Goal: Task Accomplishment & Management: Manage account settings

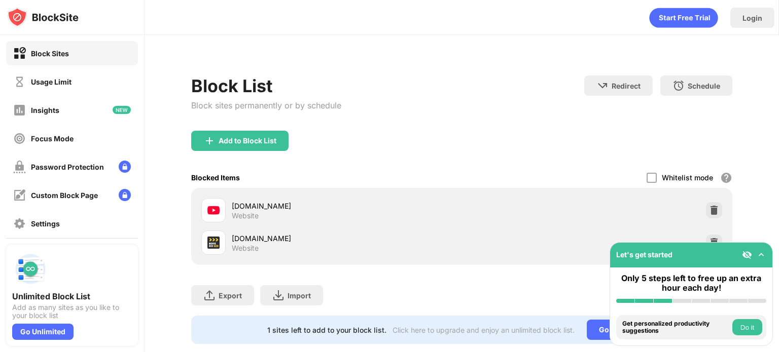
scroll to position [27, 0]
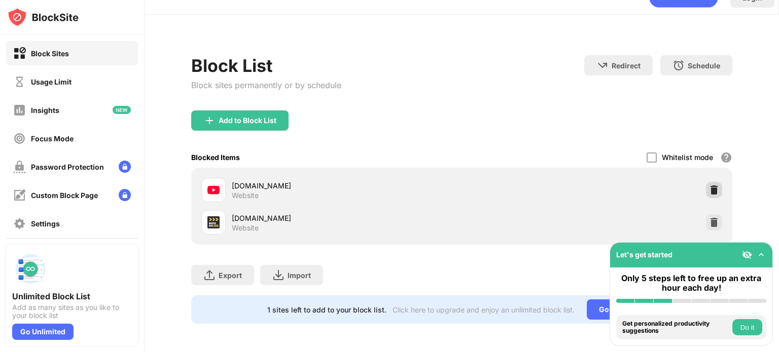
click at [707, 189] on div at bounding box center [714, 190] width 16 height 16
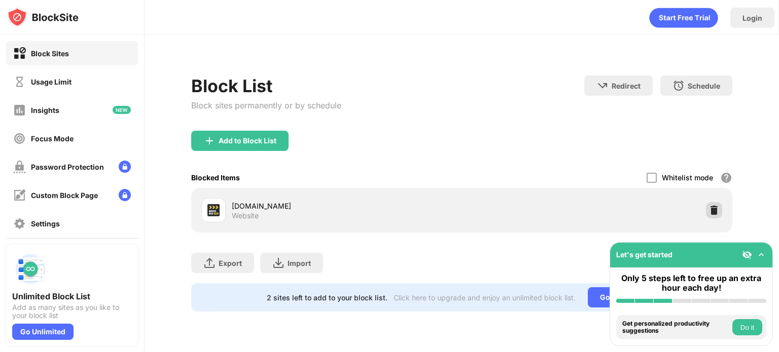
click at [714, 206] on img at bounding box center [714, 210] width 10 height 10
